Goal: Check status

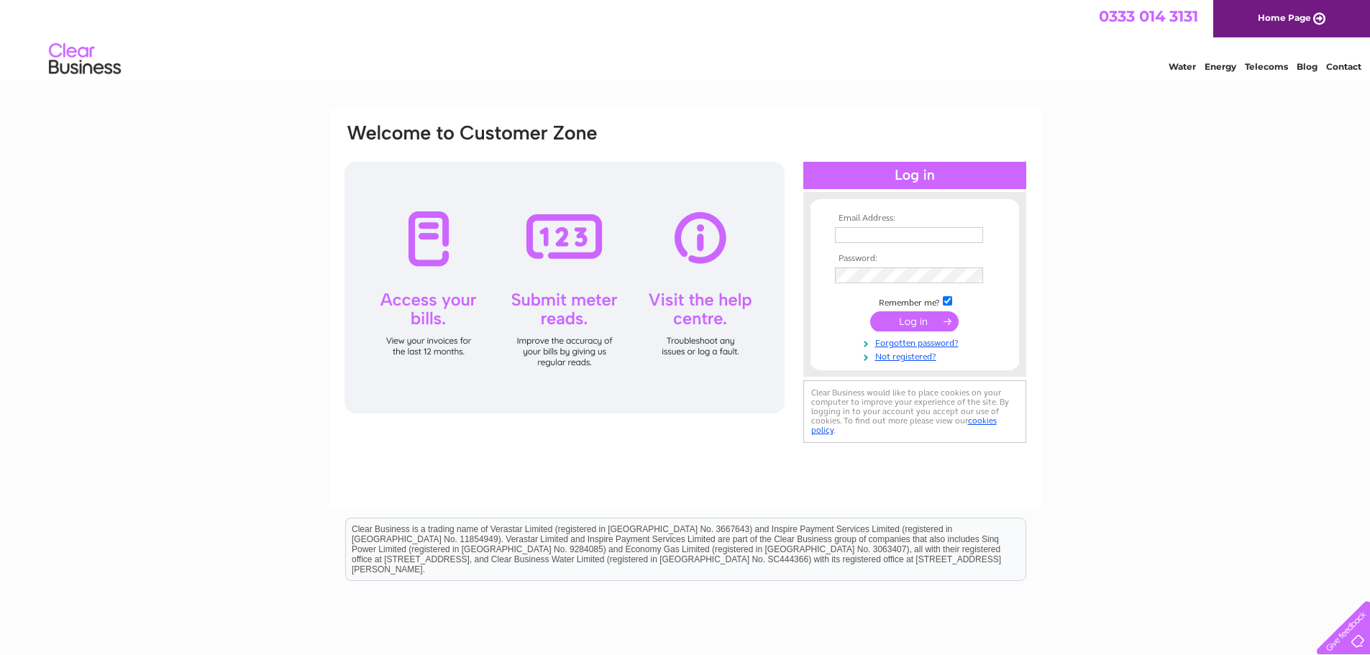
type input "sales@grandtullylogos.com"
click at [927, 317] on input "submit" at bounding box center [914, 321] width 88 height 20
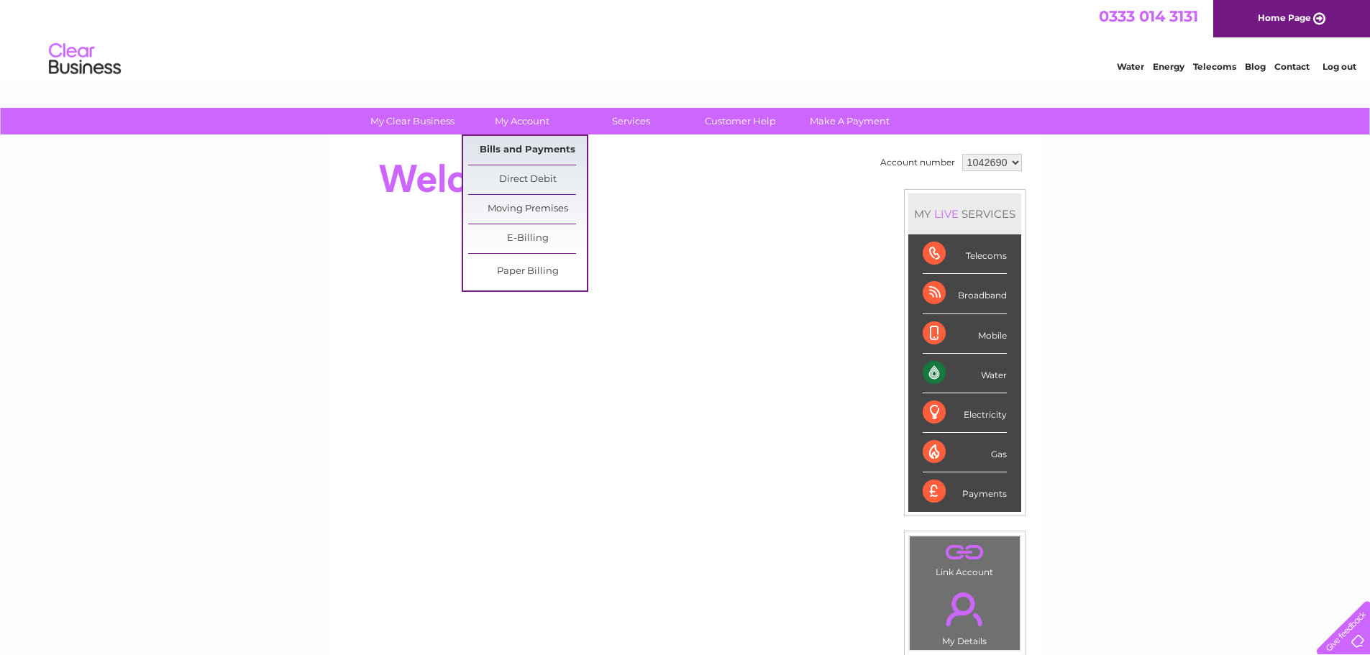
click at [539, 151] on link "Bills and Payments" at bounding box center [527, 150] width 119 height 29
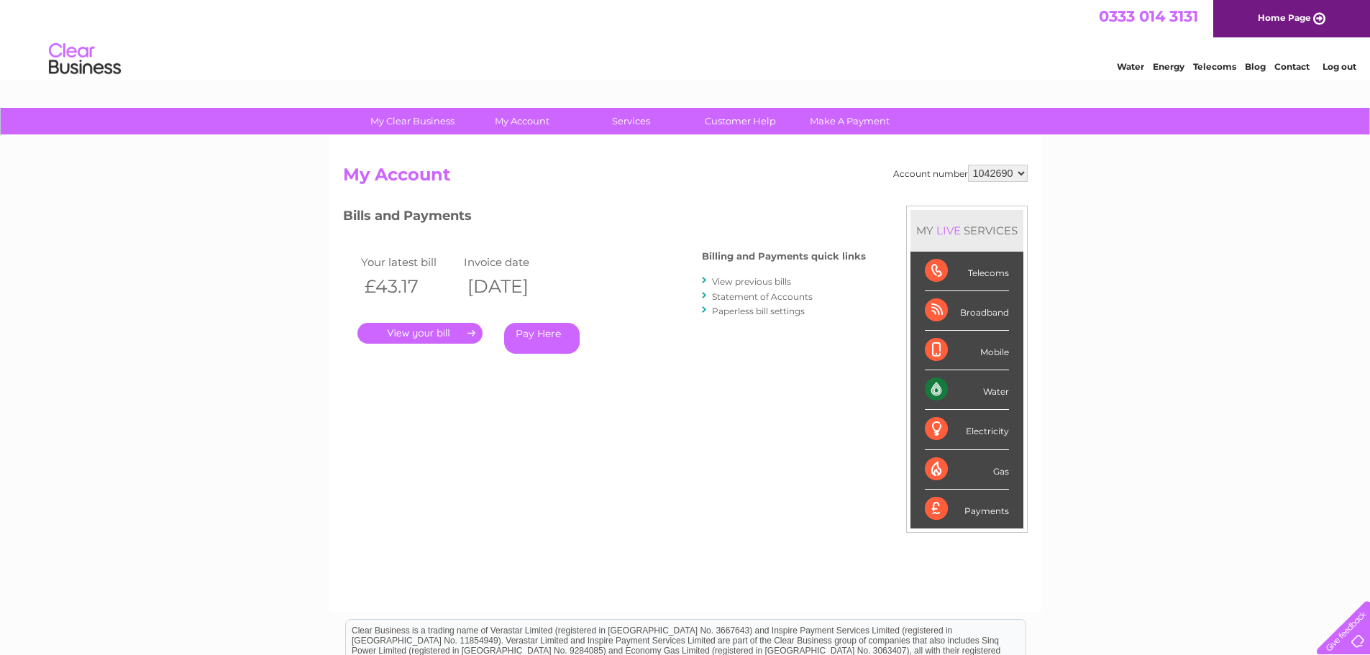
click at [454, 326] on link "." at bounding box center [419, 333] width 125 height 21
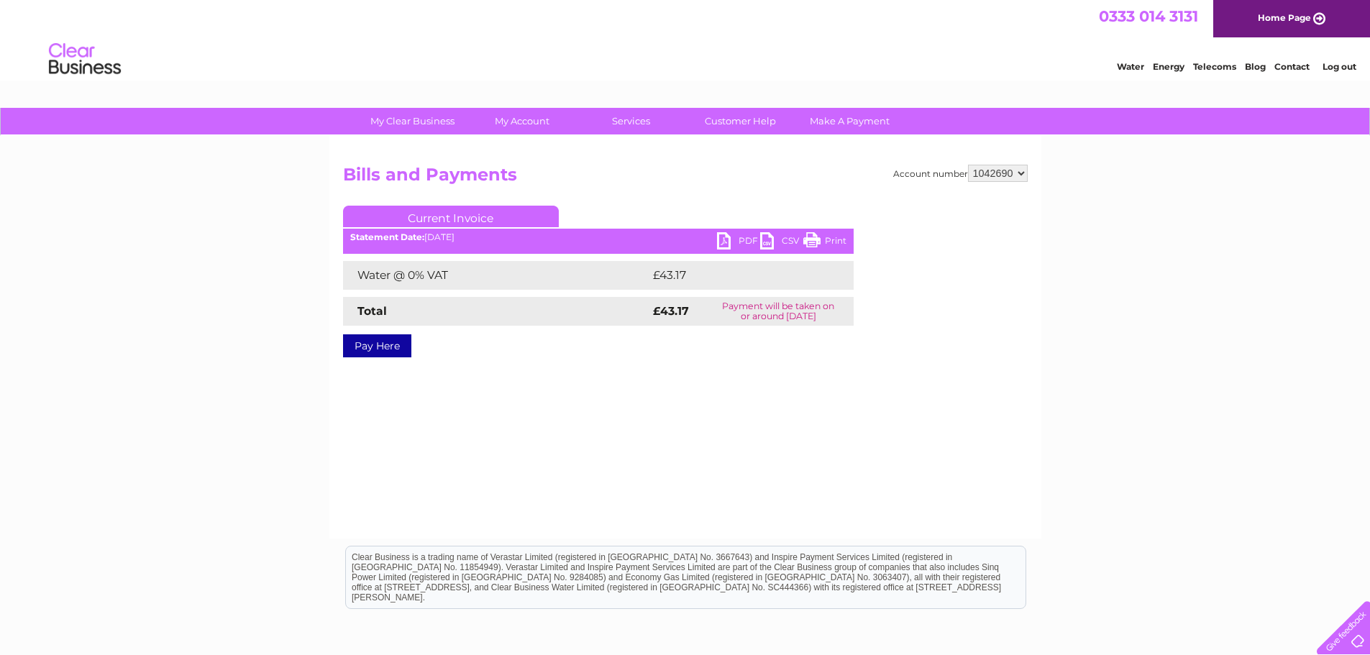
click at [724, 237] on link "PDF" at bounding box center [738, 242] width 43 height 21
